Goal: Task Accomplishment & Management: Manage account settings

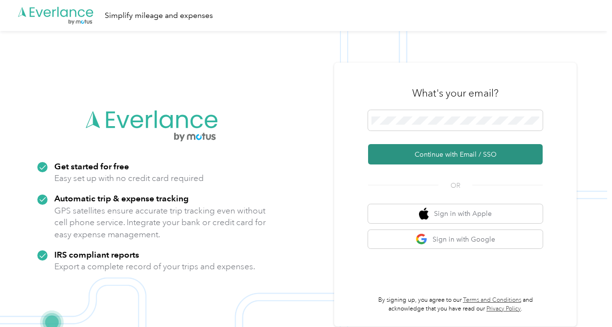
click at [444, 155] on button "Continue with Email / SSO" at bounding box center [455, 154] width 174 height 20
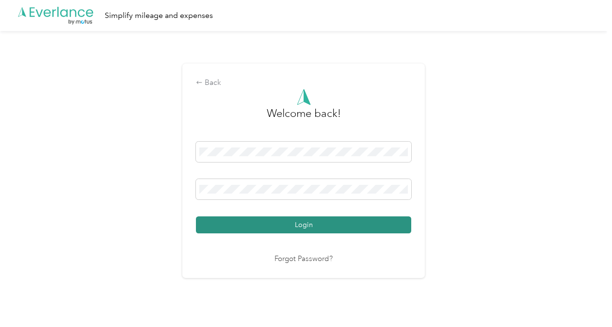
click at [306, 226] on button "Login" at bounding box center [303, 224] width 215 height 17
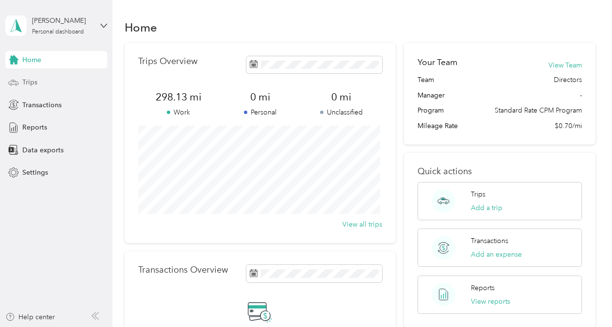
click at [42, 87] on div "Trips" at bounding box center [56, 82] width 102 height 17
